Goal: Use online tool/utility: Utilize a website feature to perform a specific function

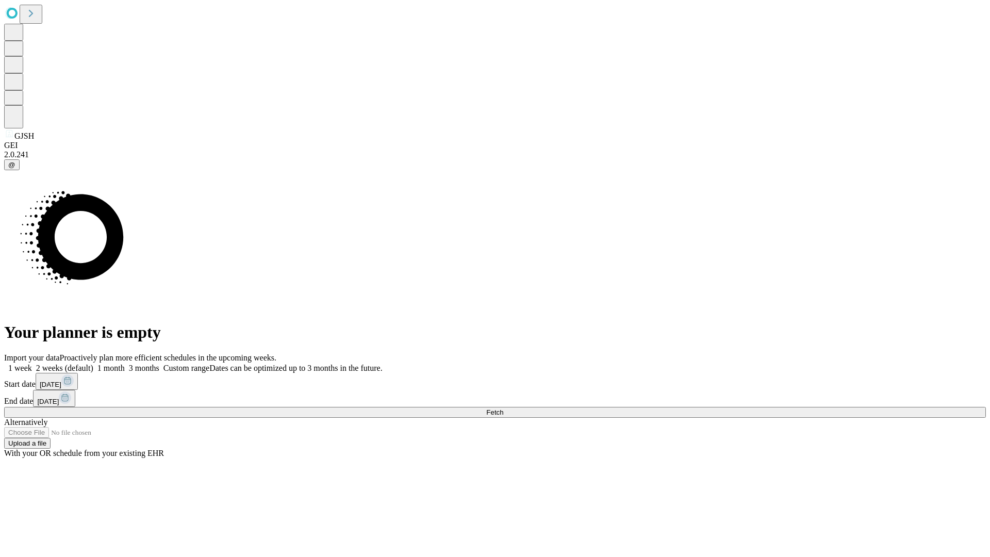
click at [503, 409] on span "Fetch" at bounding box center [494, 413] width 17 height 8
